Goal: Information Seeking & Learning: Check status

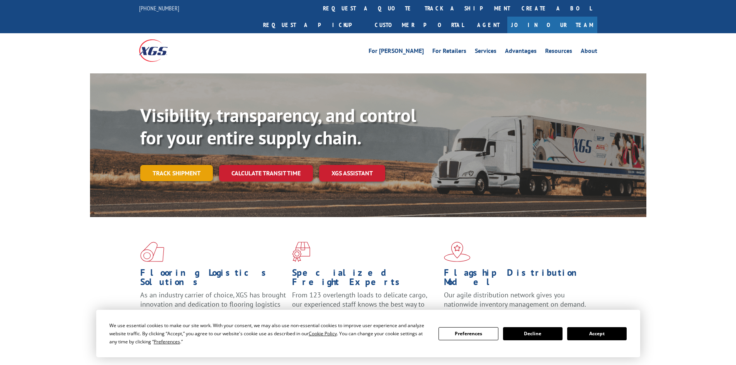
click at [193, 165] on link "Track shipment" at bounding box center [176, 173] width 73 height 16
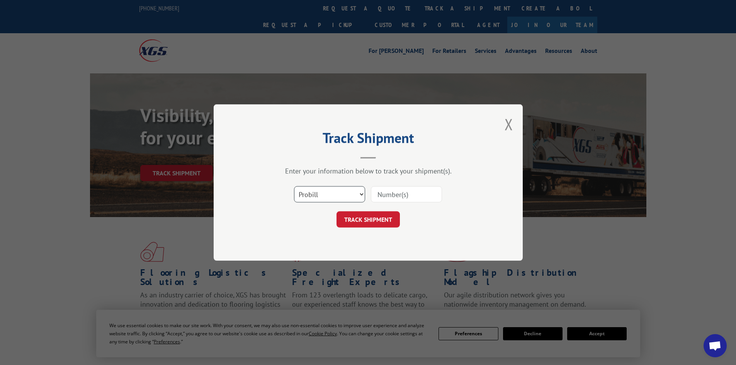
click at [356, 197] on select "Select category... Probill BOL PO" at bounding box center [329, 194] width 71 height 16
select select "po"
click at [294, 186] on select "Select category... Probill BOL PO" at bounding box center [329, 194] width 71 height 16
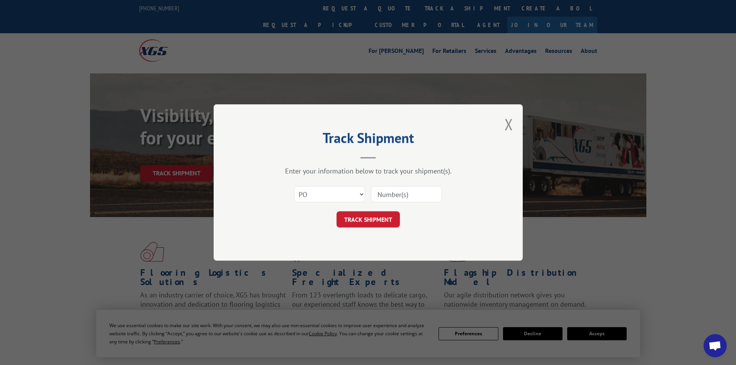
click at [387, 193] on input at bounding box center [406, 194] width 71 height 16
type input "39547540"
click at [386, 221] on button "TRACK SHIPMENT" at bounding box center [367, 219] width 63 height 16
